Goal: Find contact information: Find contact information

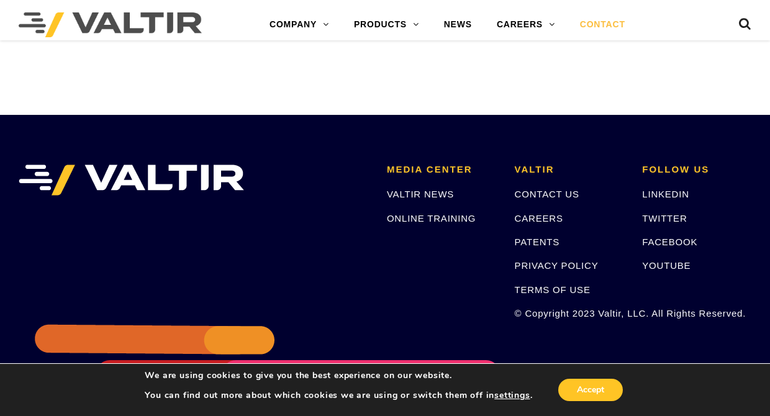
scroll to position [1676, 0]
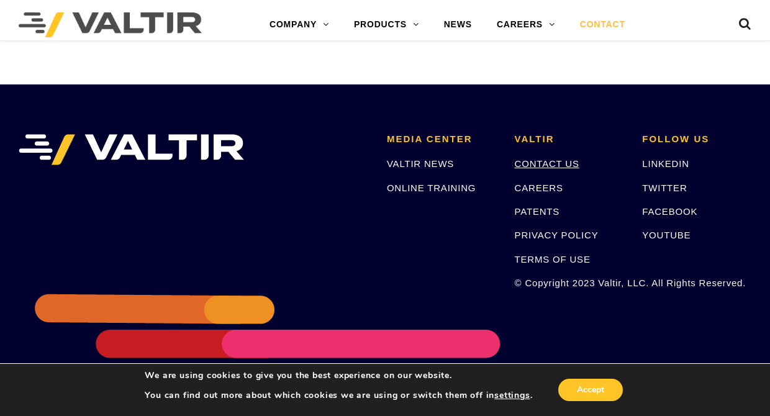
click at [524, 161] on link "CONTACT US" at bounding box center [546, 163] width 65 height 11
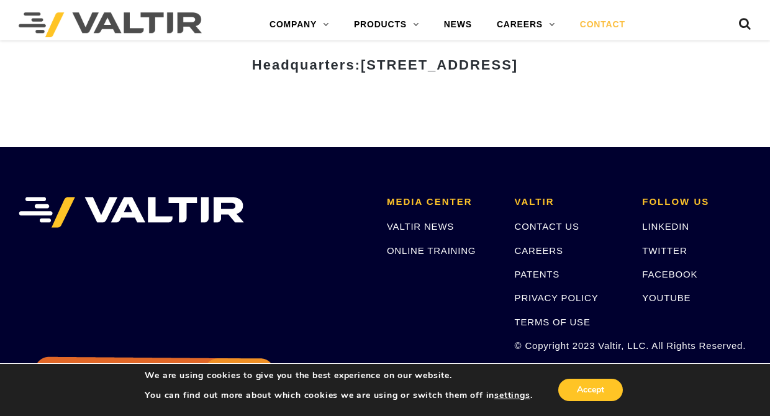
scroll to position [1676, 0]
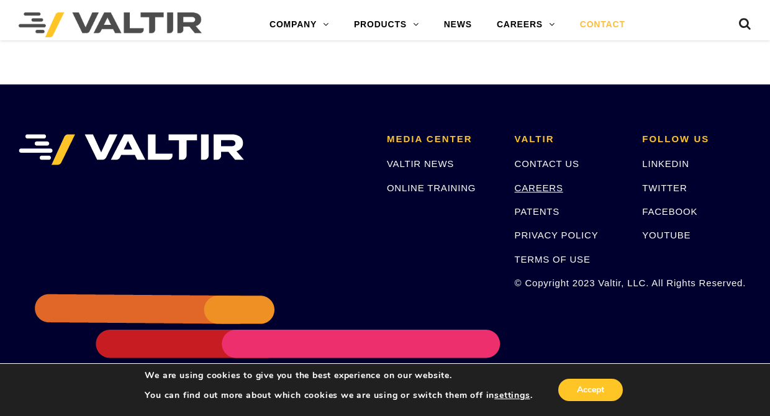
click at [541, 187] on link "CAREERS" at bounding box center [538, 187] width 48 height 11
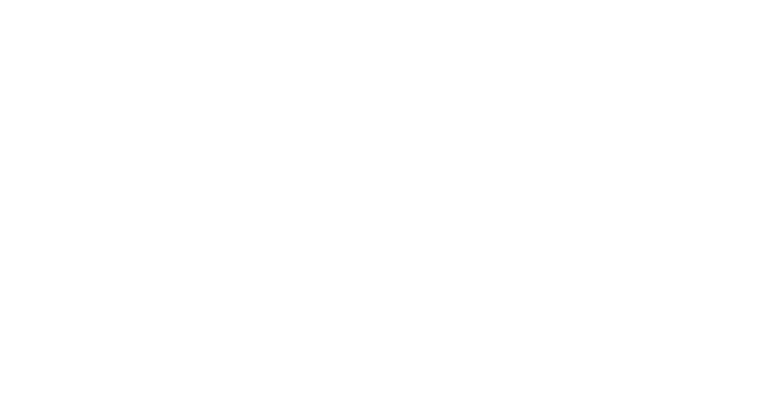
scroll to position [310, 0]
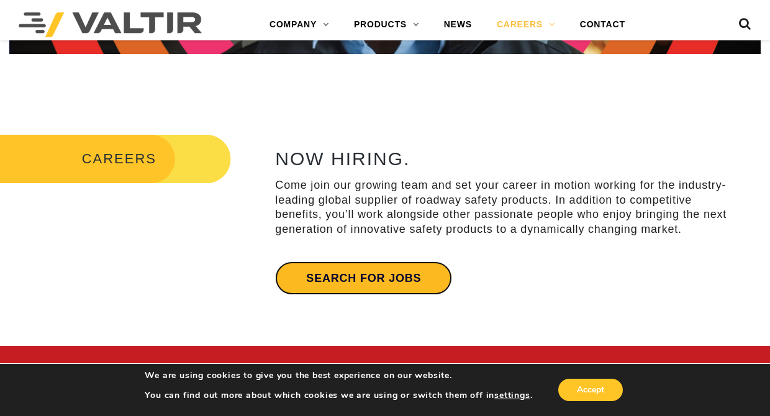
click at [387, 272] on link "Search for jobs" at bounding box center [363, 278] width 177 height 34
